Goal: Transaction & Acquisition: Book appointment/travel/reservation

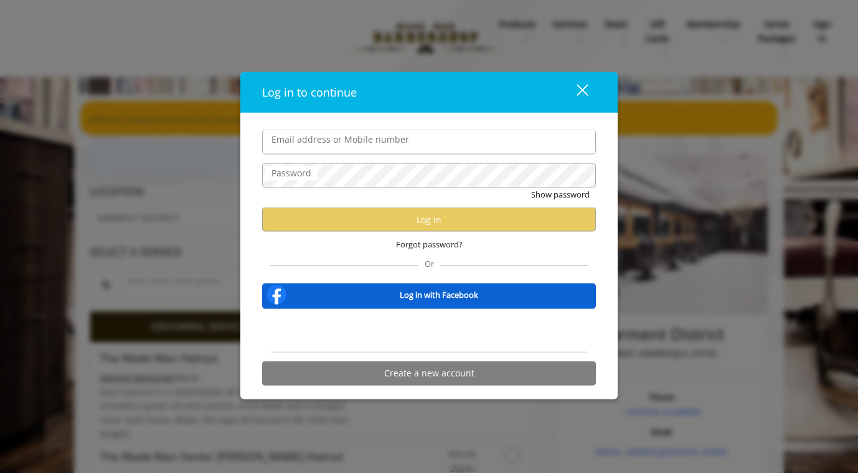
type input "**********"
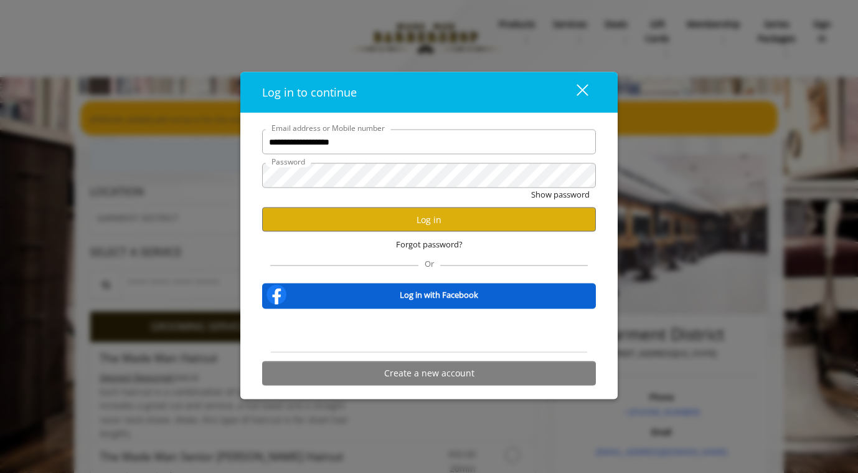
click at [295, 177] on div "Password" at bounding box center [429, 175] width 334 height 25
click at [586, 192] on button "Show password" at bounding box center [560, 194] width 59 height 13
click at [430, 219] on button "Log in" at bounding box center [429, 219] width 334 height 24
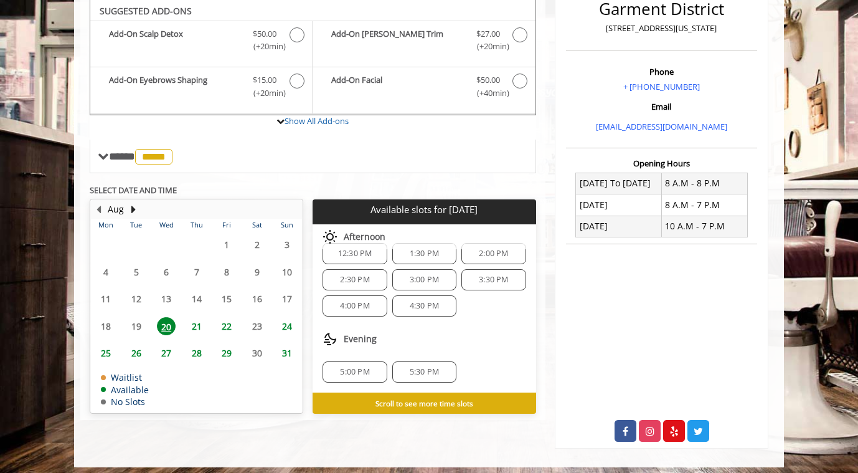
scroll to position [332, 0]
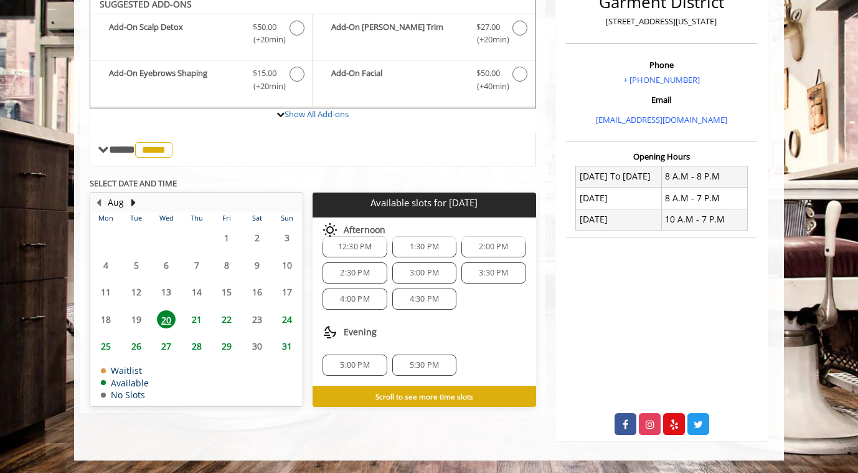
click at [201, 318] on span "21" at bounding box center [197, 319] width 19 height 18
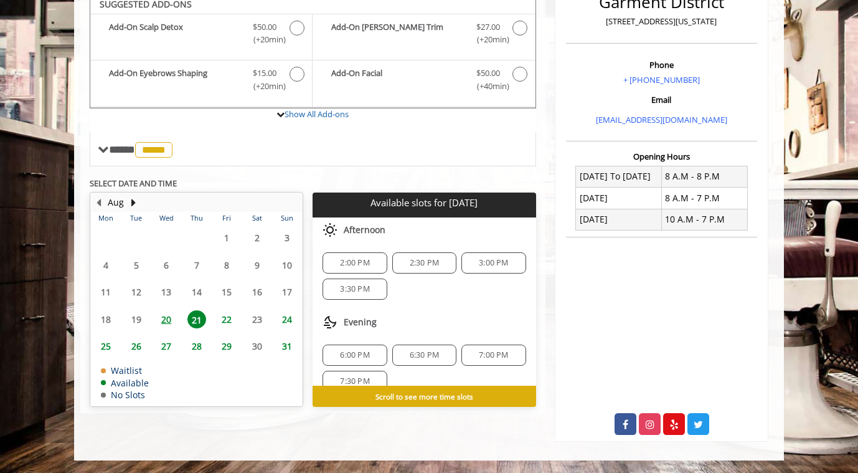
click at [166, 320] on span "20" at bounding box center [166, 319] width 19 height 18
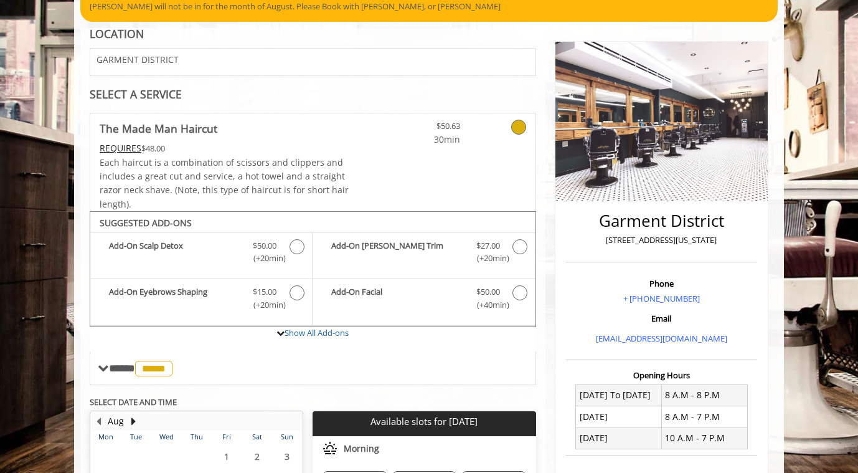
scroll to position [0, 0]
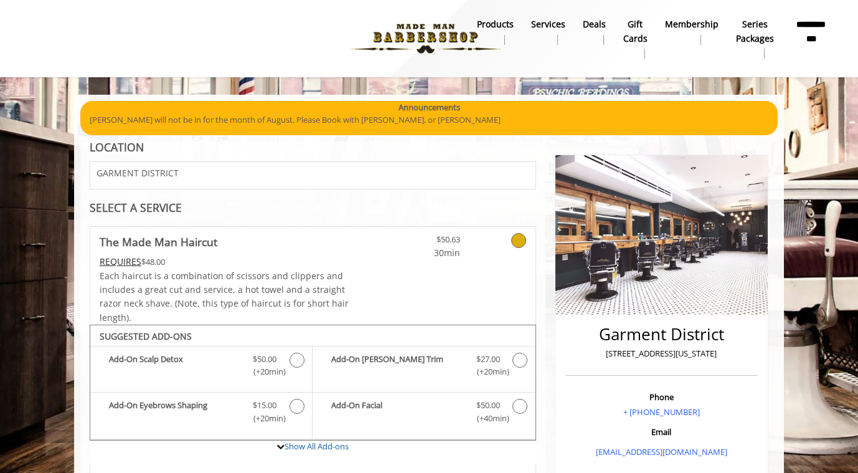
scroll to position [89, 0]
